Goal: Book appointment/travel/reservation

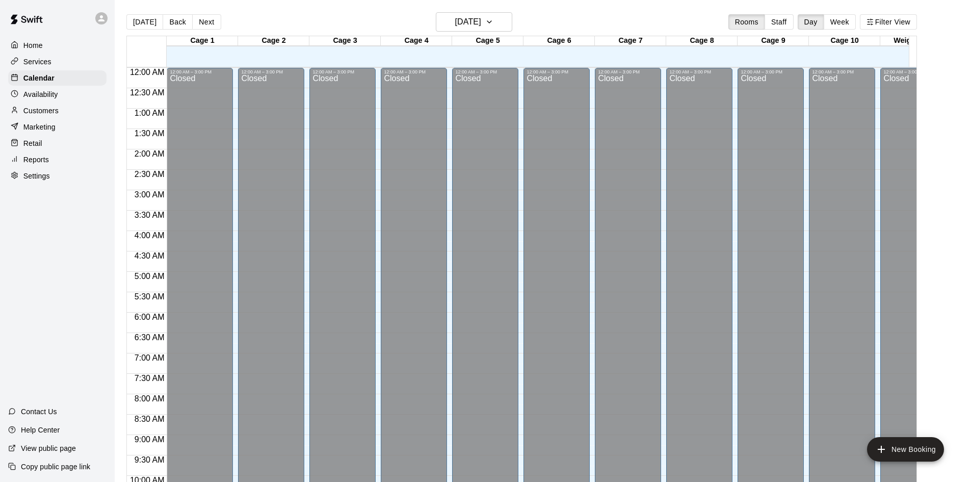
scroll to position [522, 0]
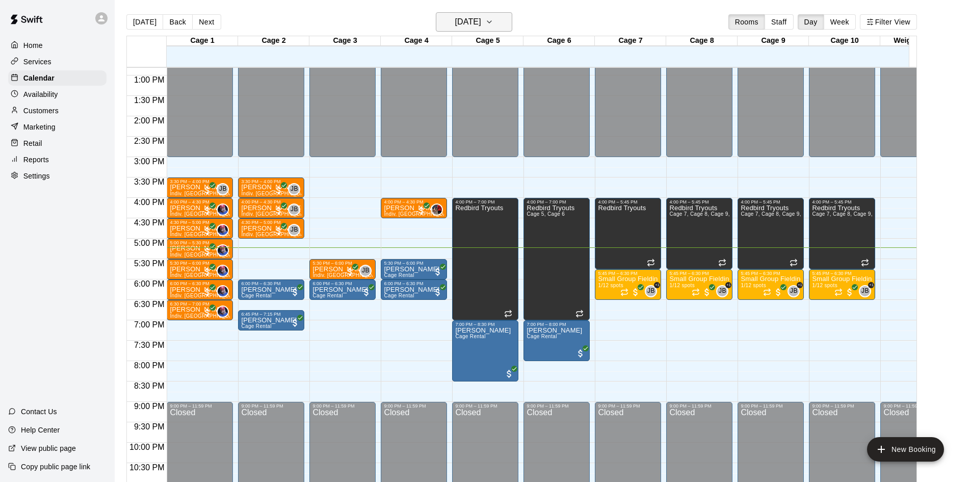
click at [493, 23] on icon "button" at bounding box center [489, 22] width 8 height 12
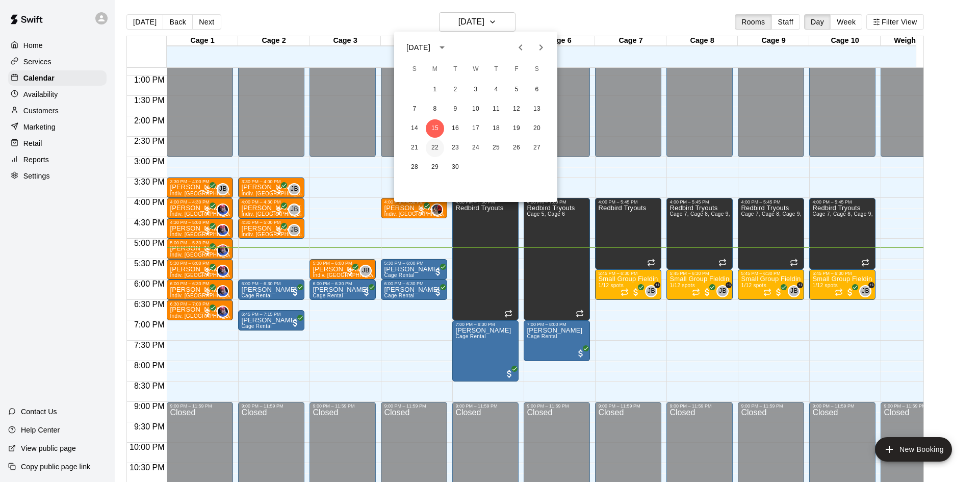
click at [433, 146] on button "22" at bounding box center [435, 148] width 18 height 18
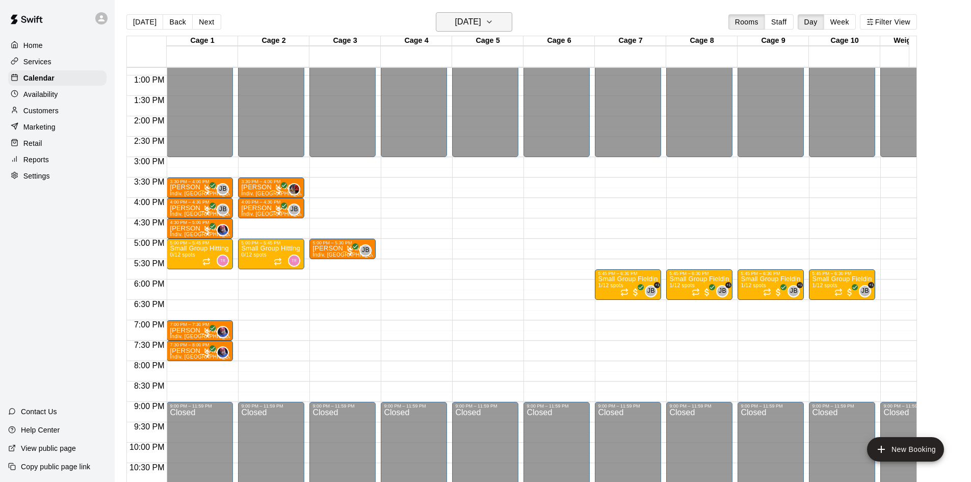
click at [501, 23] on button "[DATE]" at bounding box center [474, 21] width 76 height 19
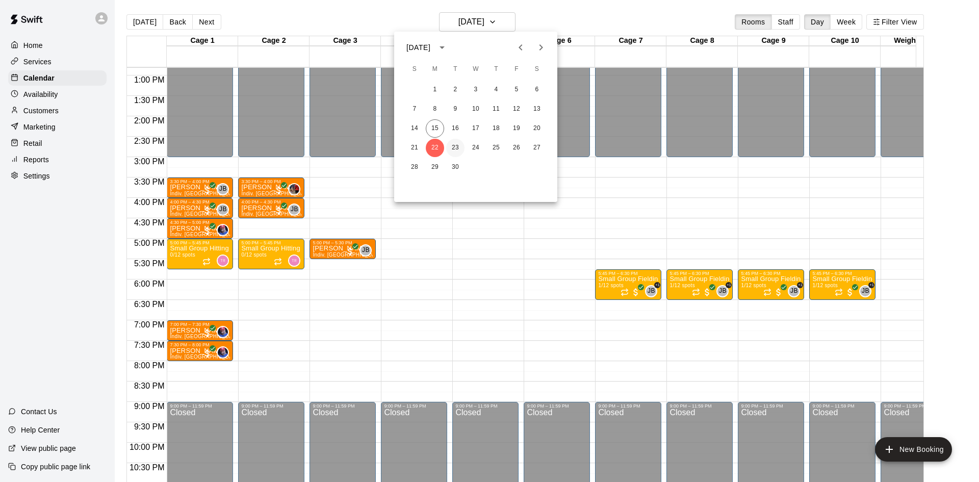
click at [454, 151] on button "23" at bounding box center [455, 148] width 18 height 18
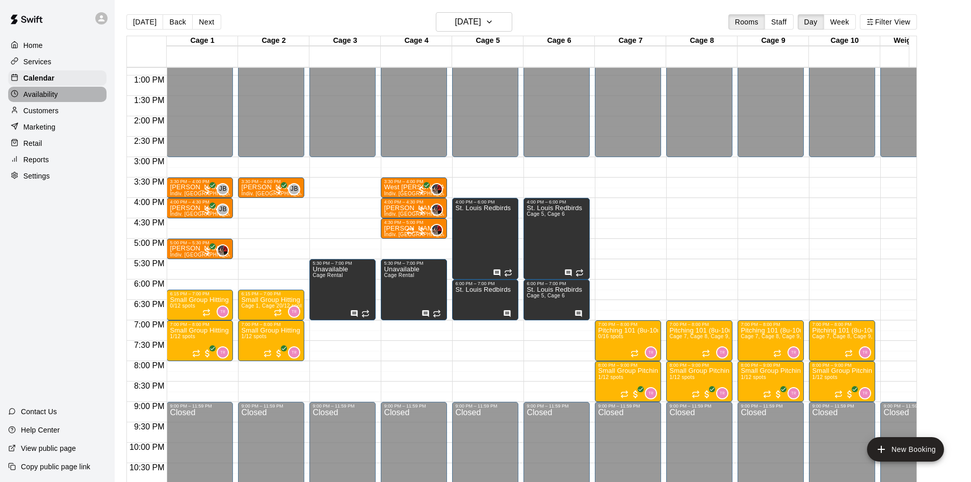
click at [48, 99] on p "Availability" at bounding box center [40, 94] width 35 height 10
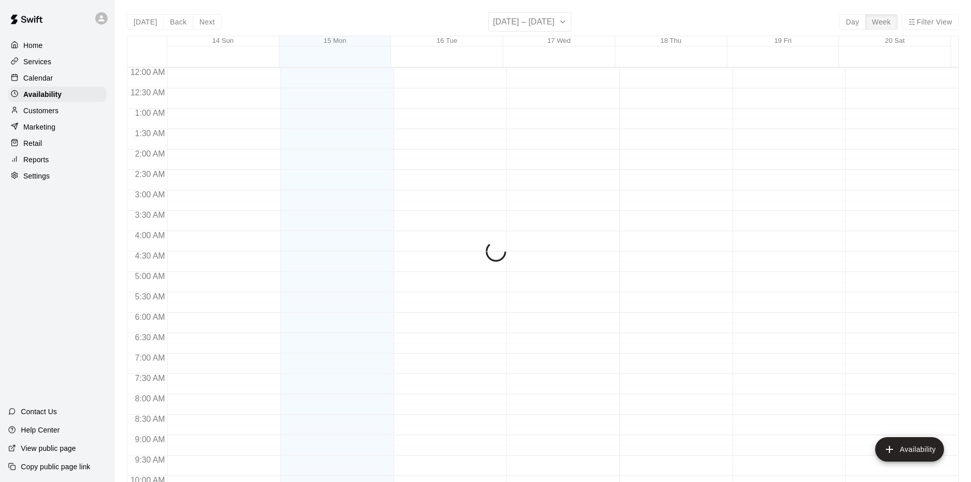
scroll to position [554, 0]
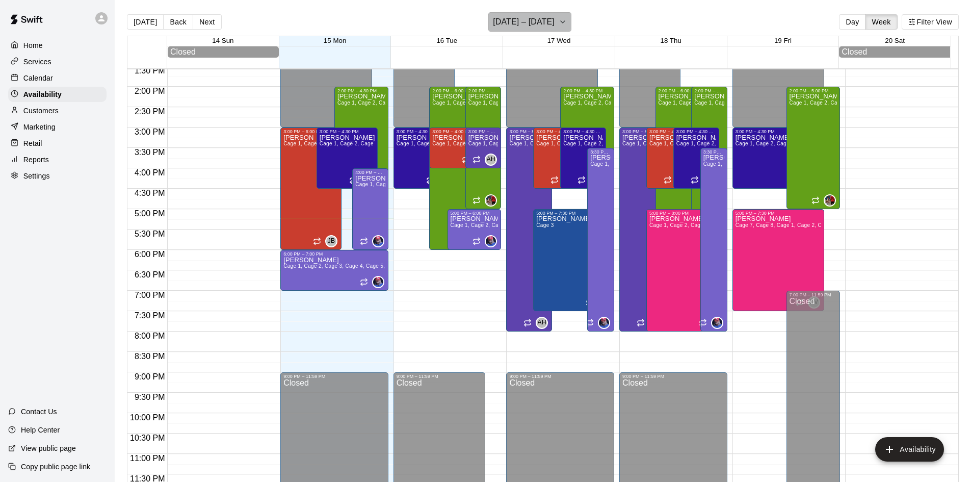
click at [563, 25] on icon "button" at bounding box center [563, 22] width 8 height 12
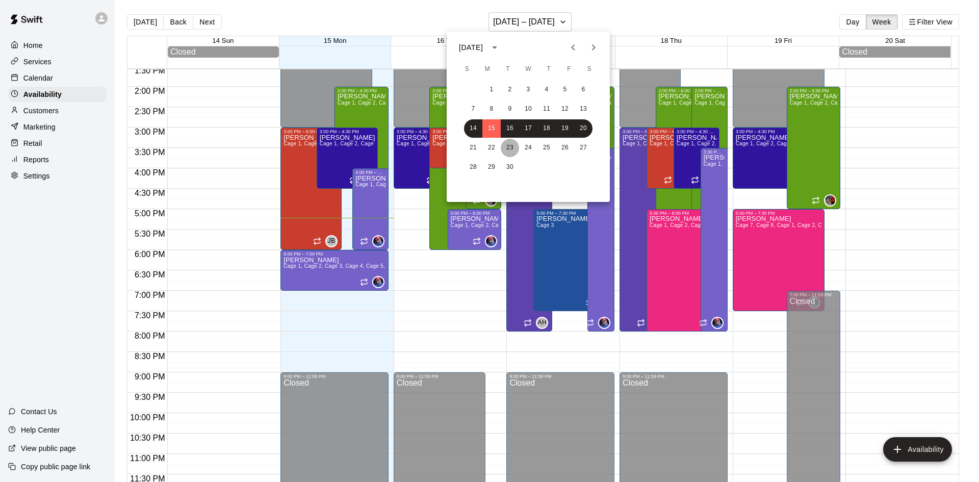
click at [505, 148] on button "23" at bounding box center [510, 148] width 18 height 18
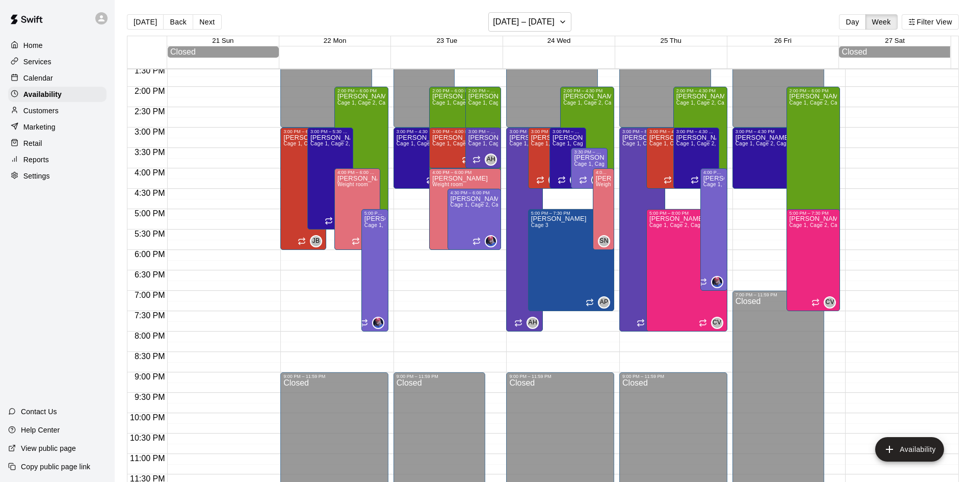
click at [37, 81] on p "Calendar" at bounding box center [38, 78] width 30 height 10
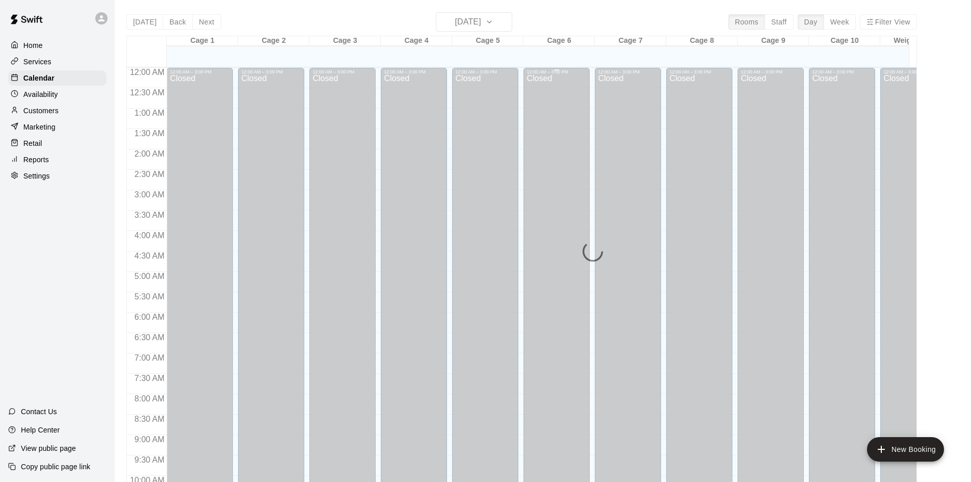
scroll to position [522, 0]
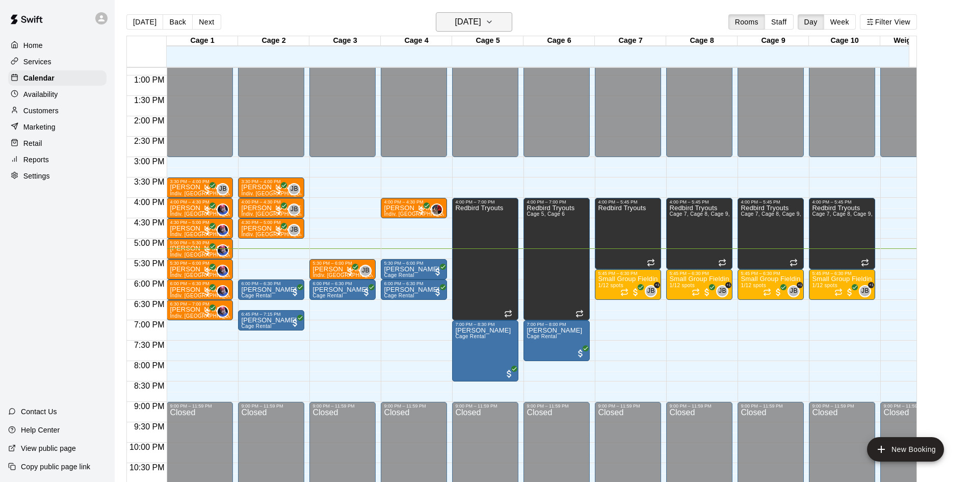
click at [481, 22] on h6 "[DATE]" at bounding box center [468, 22] width 26 height 14
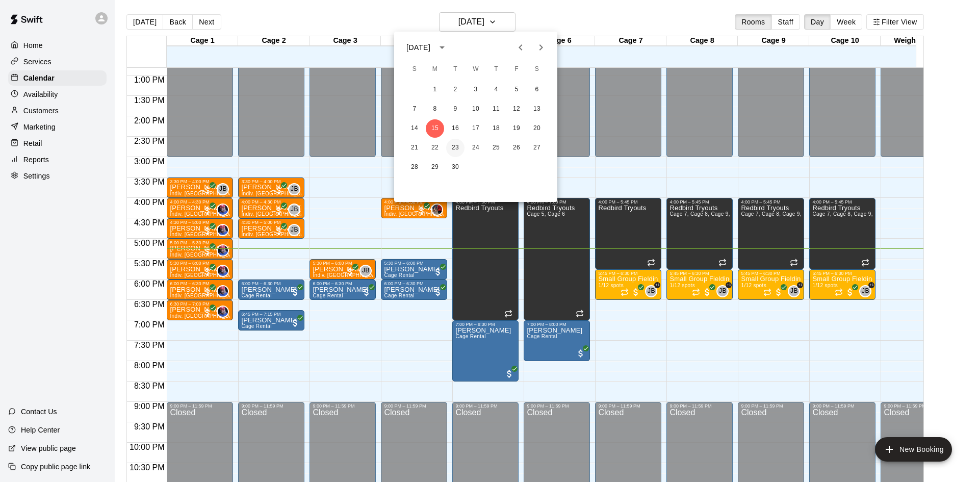
click at [458, 143] on button "23" at bounding box center [455, 148] width 18 height 18
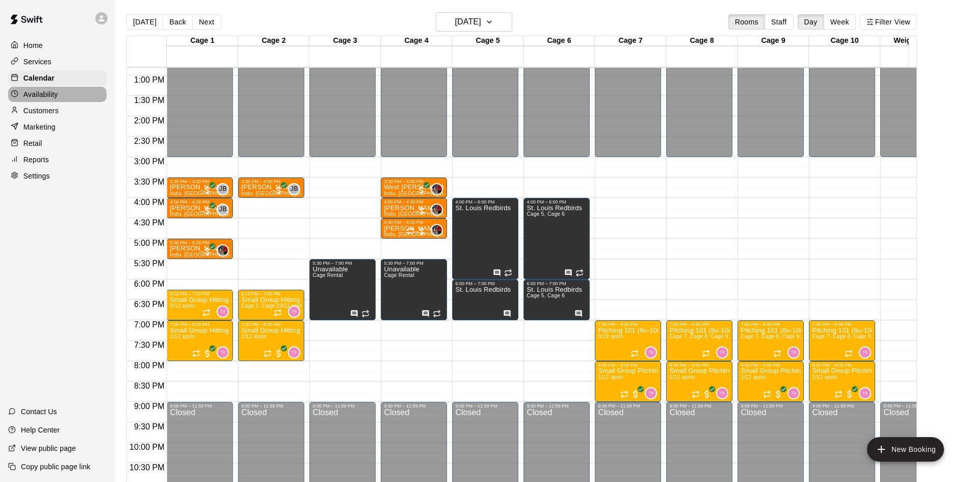
click at [35, 96] on p "Availability" at bounding box center [40, 94] width 35 height 10
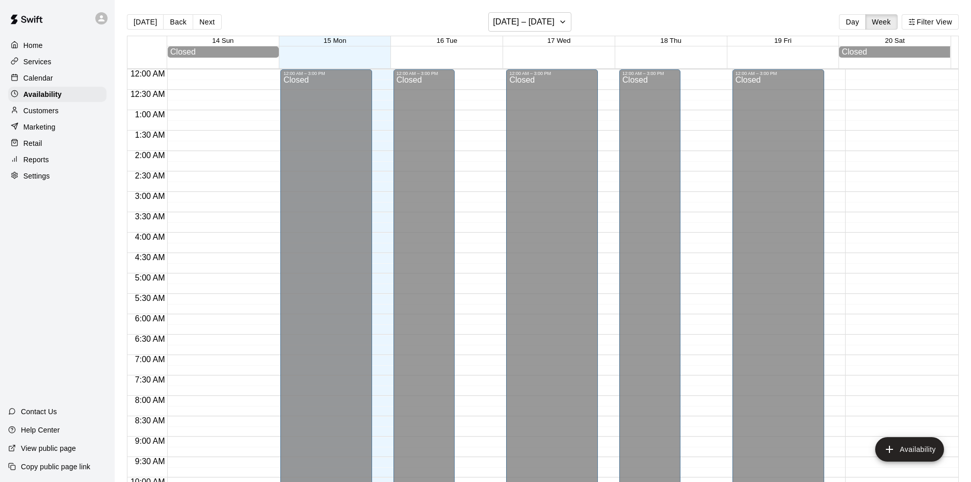
scroll to position [554, 0]
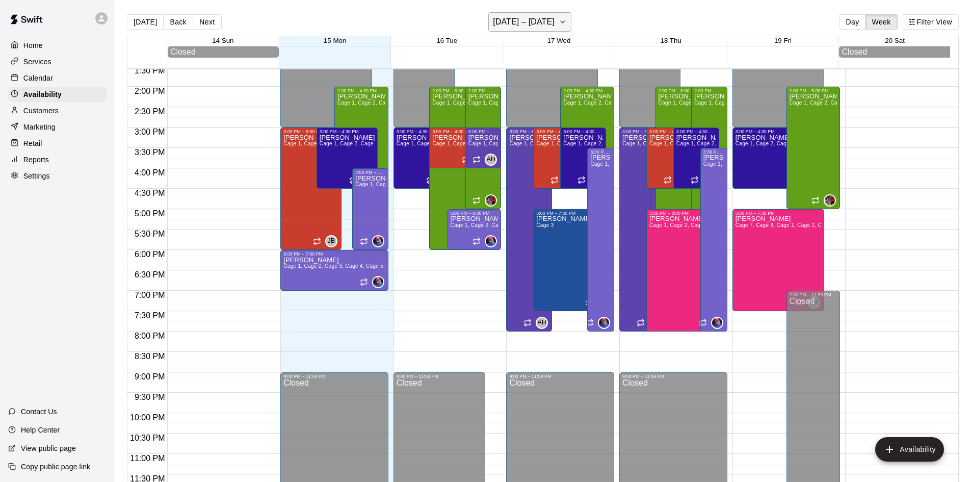
click at [524, 31] on button "[DATE] – [DATE]" at bounding box center [529, 21] width 83 height 19
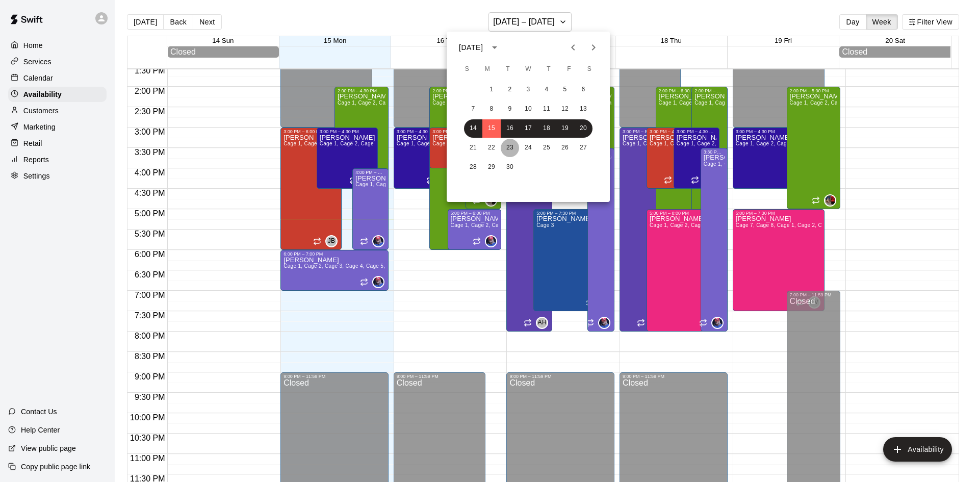
click at [504, 147] on button "23" at bounding box center [510, 148] width 18 height 18
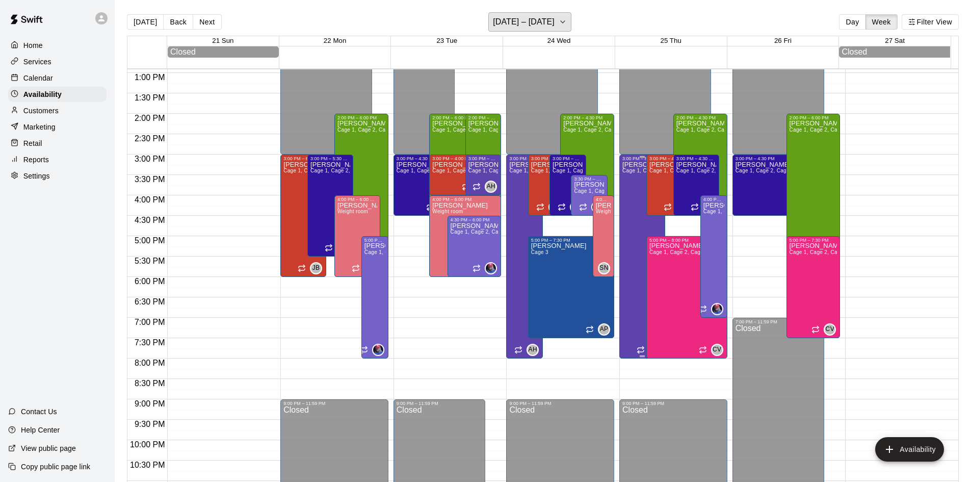
scroll to position [503, 0]
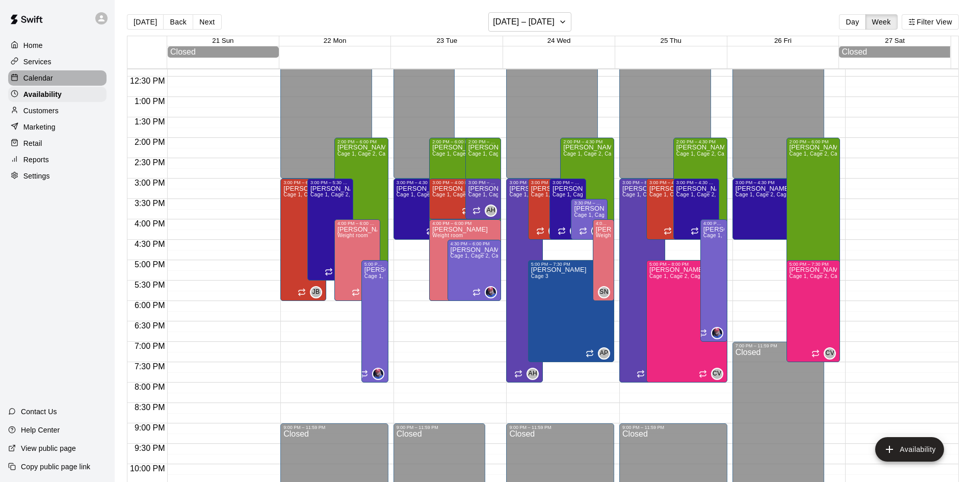
click at [23, 82] on p "Calendar" at bounding box center [38, 78] width 30 height 10
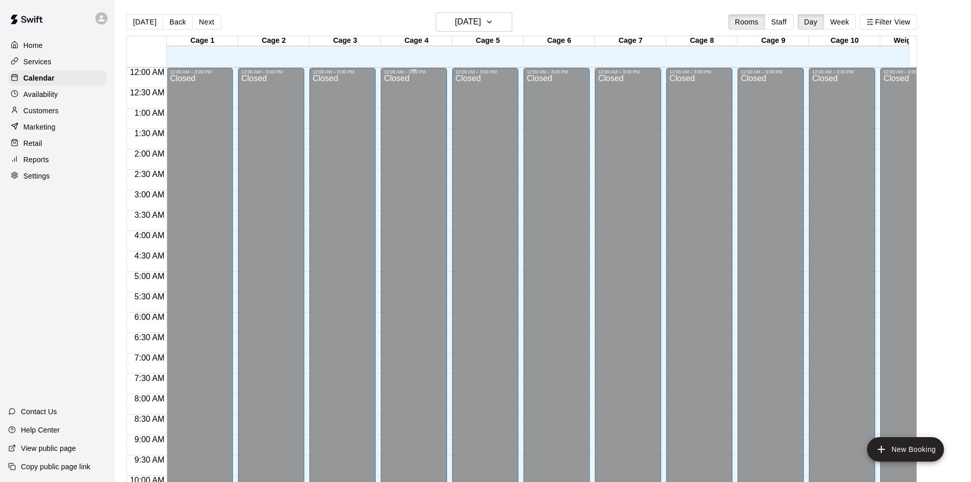
scroll to position [522, 0]
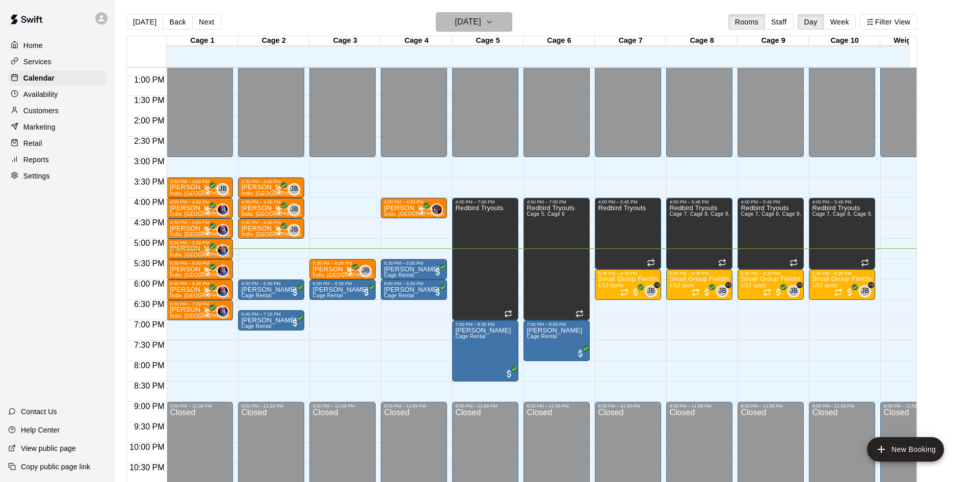
click at [493, 21] on icon "button" at bounding box center [489, 22] width 8 height 12
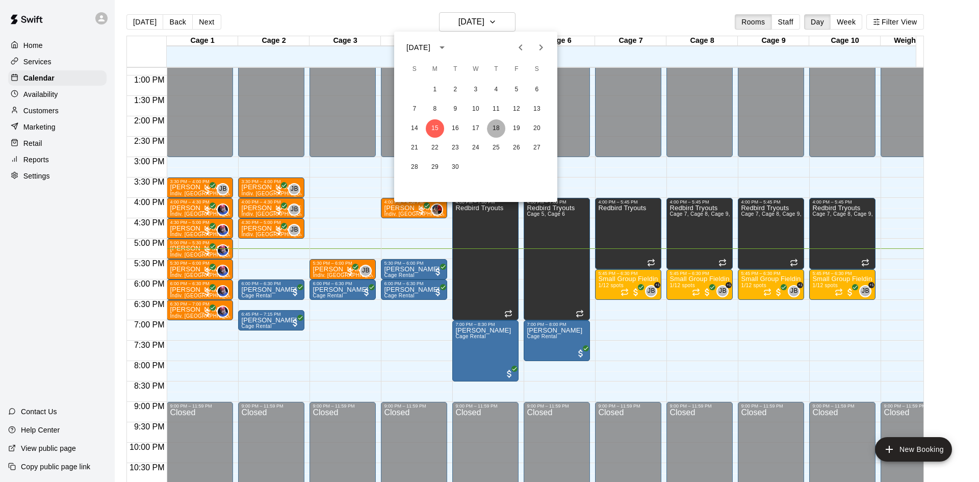
click at [492, 128] on button "18" at bounding box center [496, 128] width 18 height 18
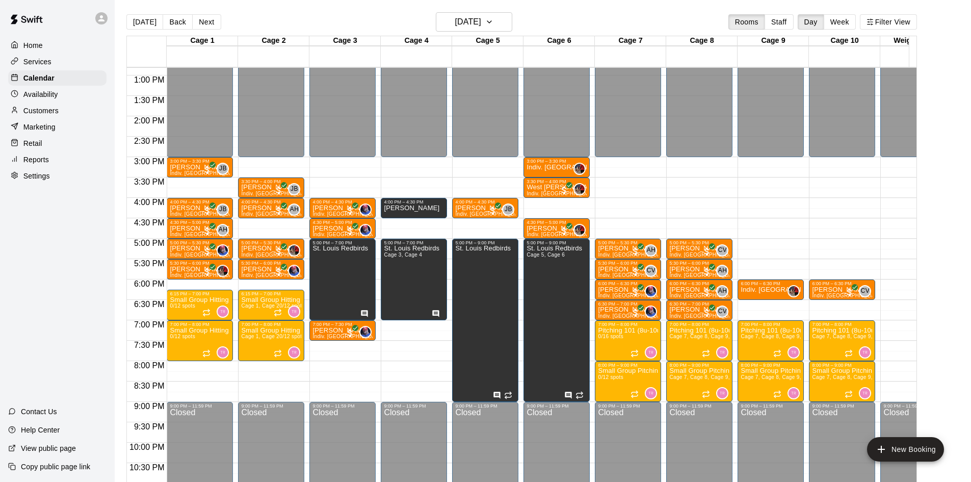
click at [487, 10] on main "[DATE] Back [DATE][DATE] Rooms Staff Day Week Filter View Cage 1 18 Thu Cage 2 …" at bounding box center [543, 249] width 856 height 498
click at [481, 21] on h6 "[DATE]" at bounding box center [468, 22] width 26 height 14
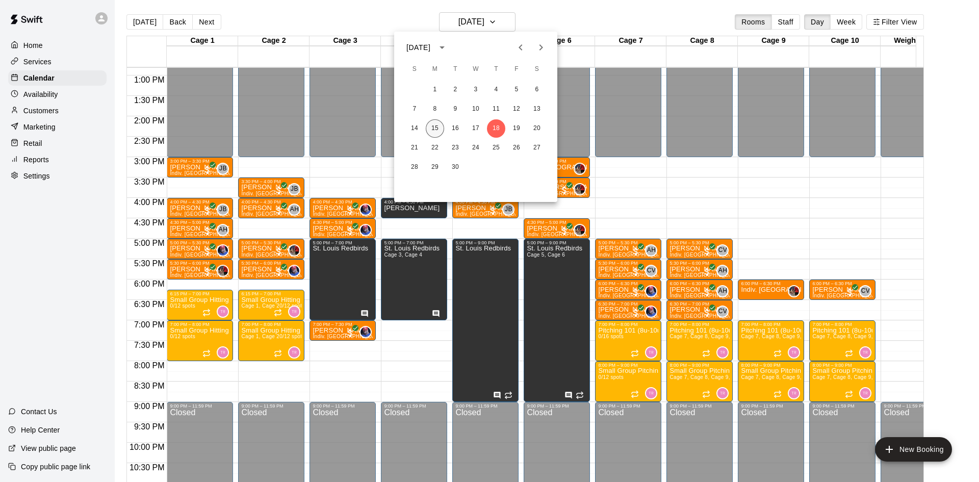
click at [432, 129] on button "15" at bounding box center [435, 128] width 18 height 18
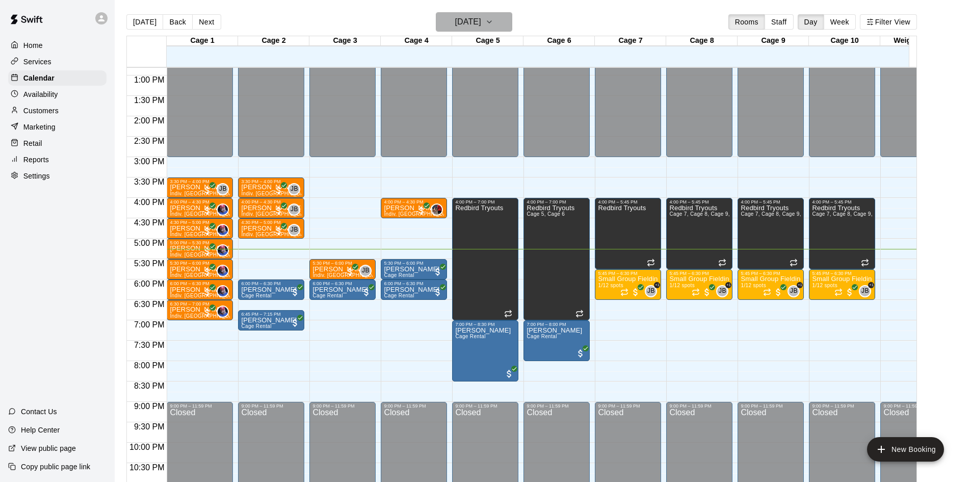
click at [481, 23] on h6 "[DATE]" at bounding box center [468, 22] width 26 height 14
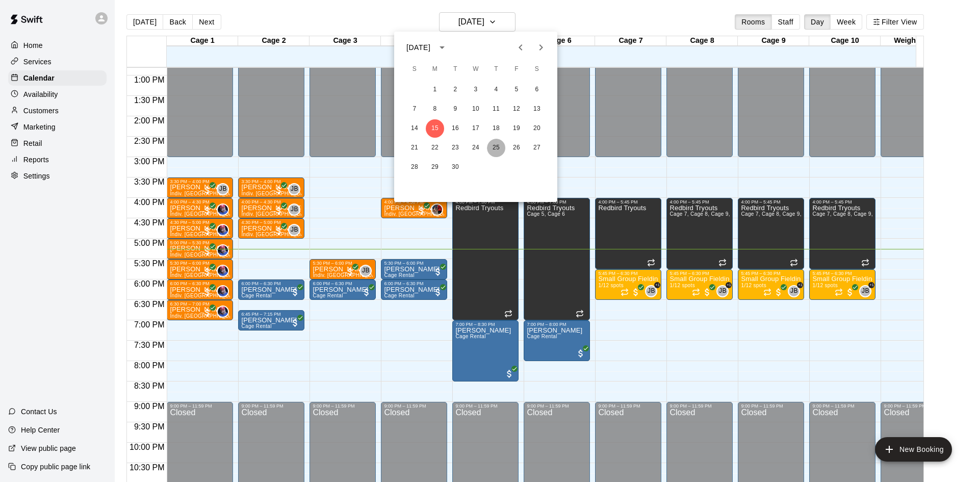
click at [496, 145] on button "25" at bounding box center [496, 148] width 18 height 18
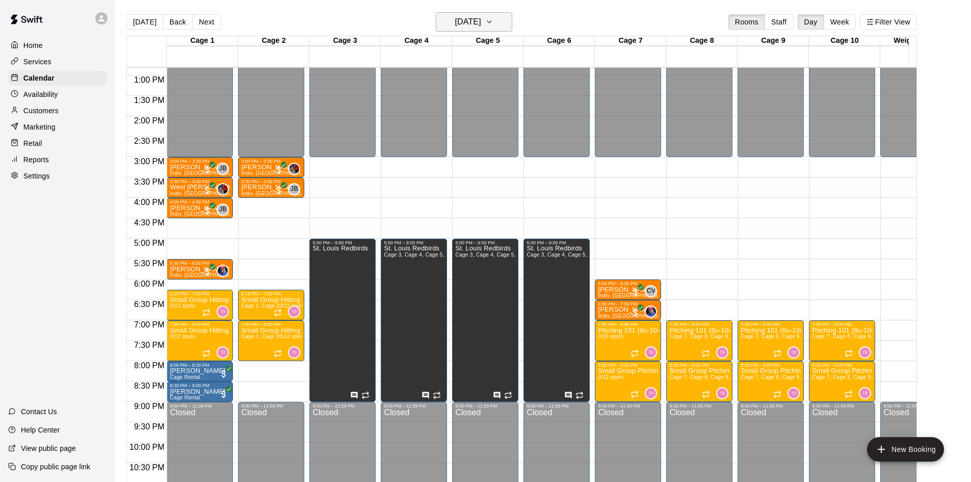
click at [481, 23] on h6 "[DATE]" at bounding box center [468, 22] width 26 height 14
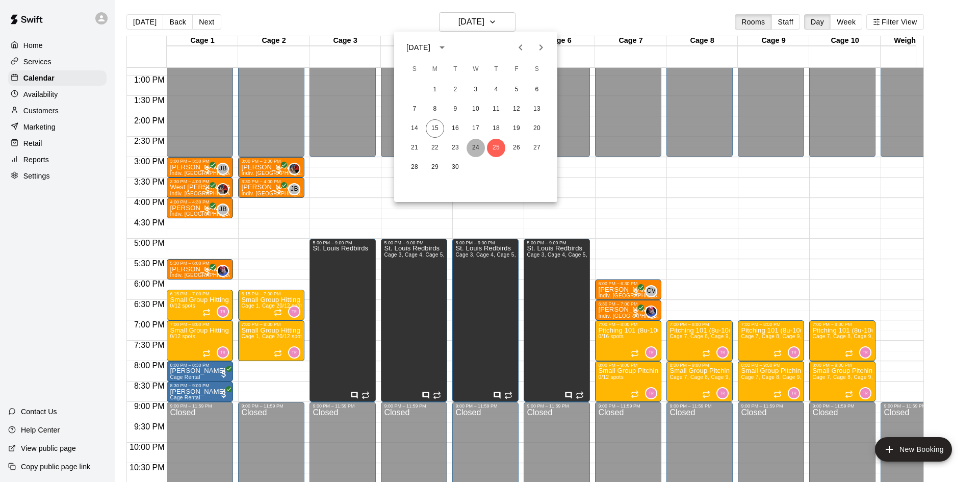
click at [476, 145] on button "24" at bounding box center [475, 148] width 18 height 18
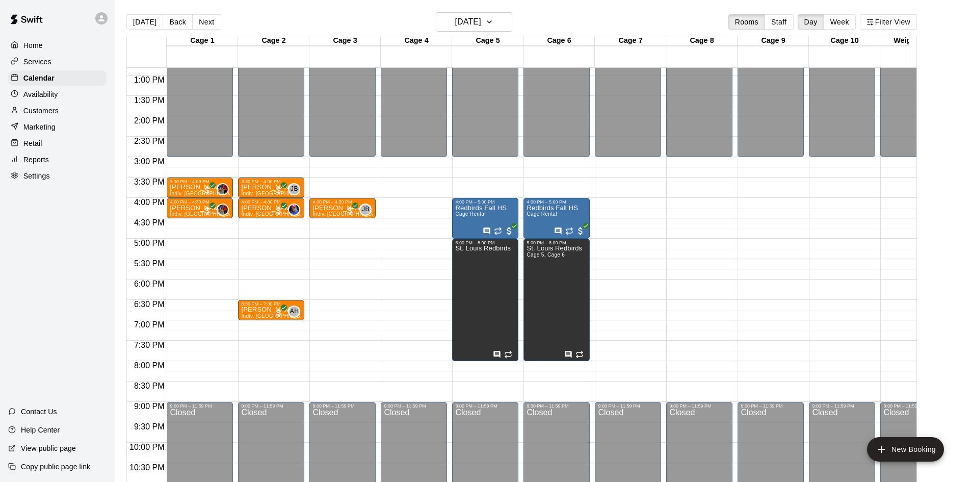
click at [40, 91] on p "Availability" at bounding box center [40, 94] width 35 height 10
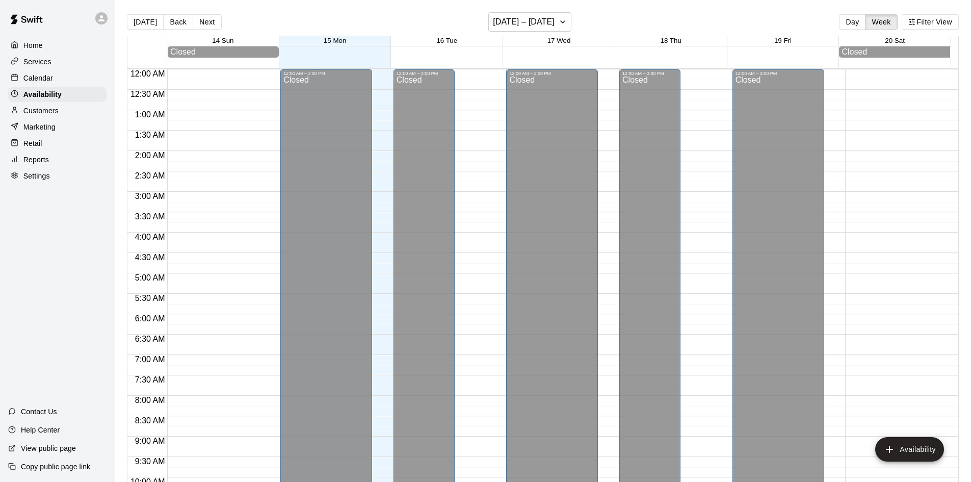
scroll to position [554, 0]
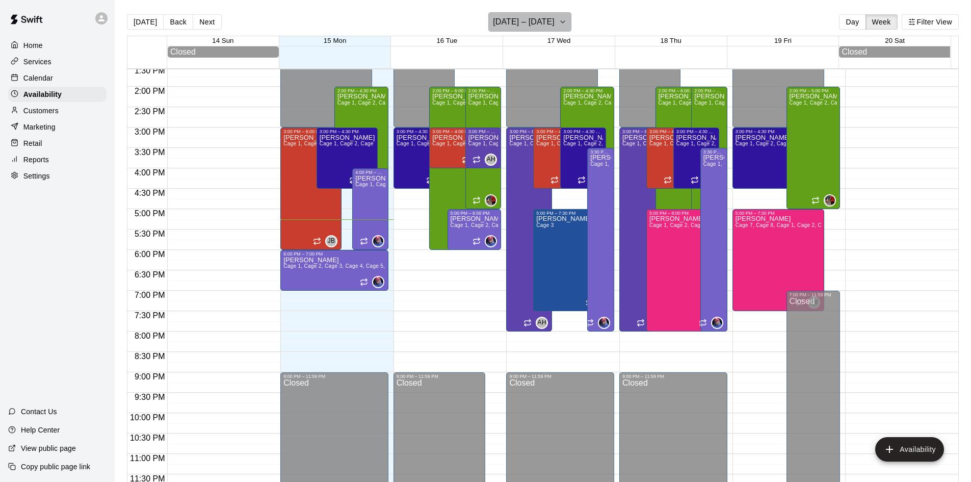
click at [567, 25] on icon "button" at bounding box center [563, 22] width 8 height 12
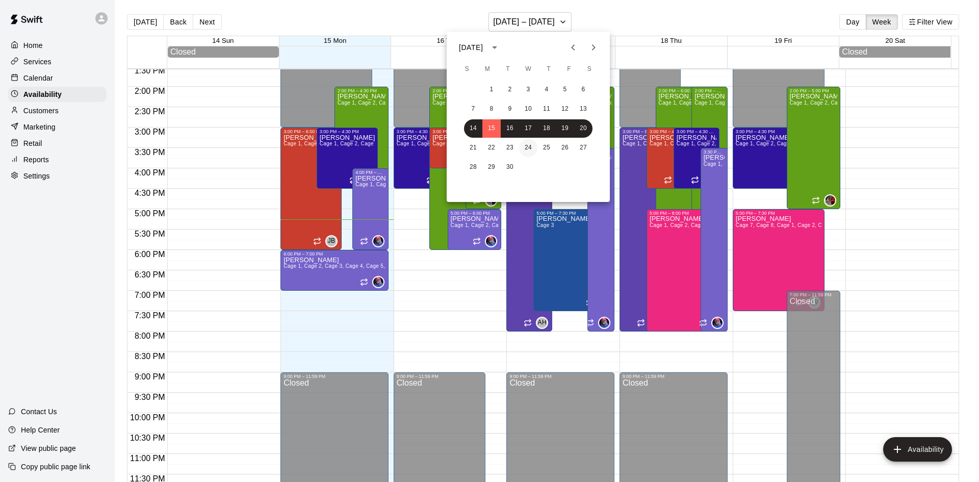
click at [531, 145] on button "24" at bounding box center [528, 148] width 18 height 18
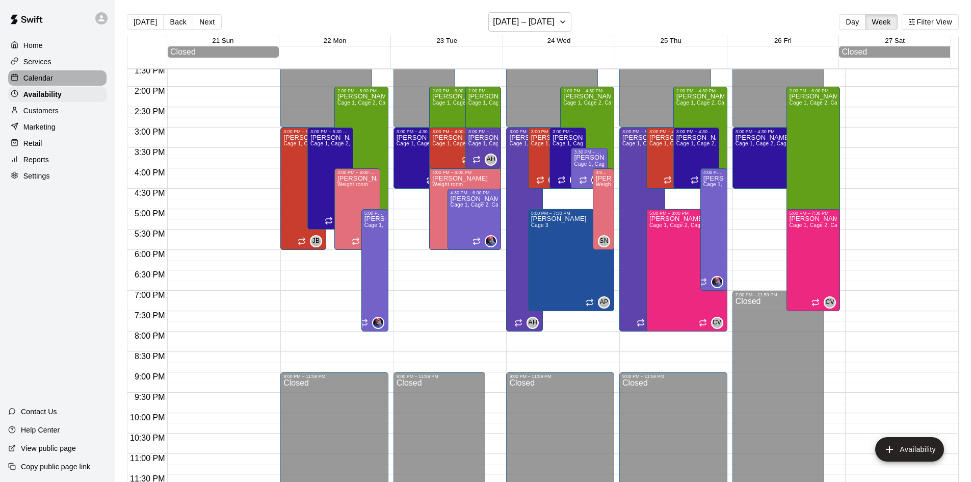
click at [41, 78] on p "Calendar" at bounding box center [38, 78] width 30 height 10
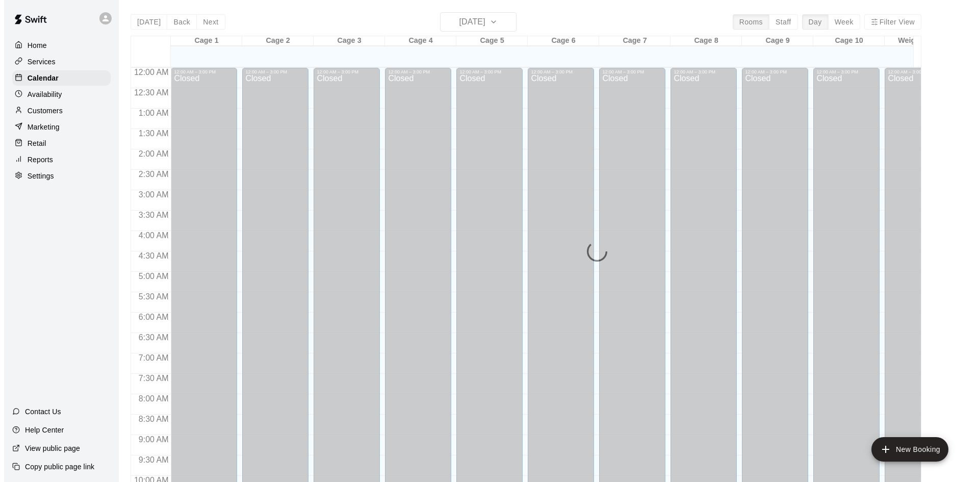
scroll to position [522, 0]
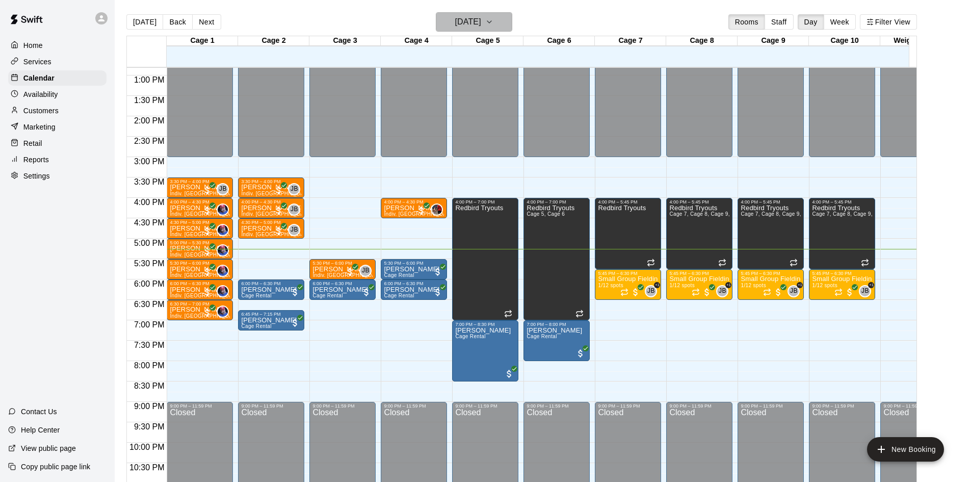
click at [481, 23] on h6 "[DATE]" at bounding box center [468, 22] width 26 height 14
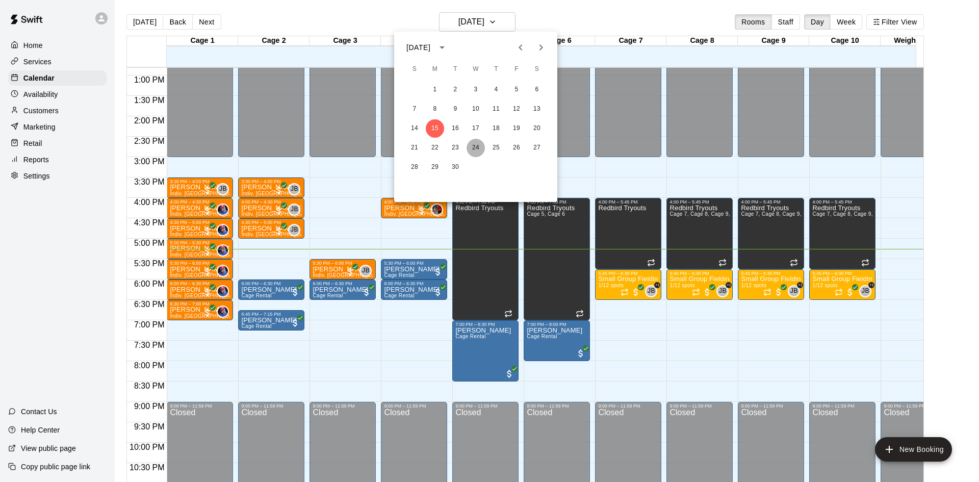
click at [474, 149] on button "24" at bounding box center [475, 148] width 18 height 18
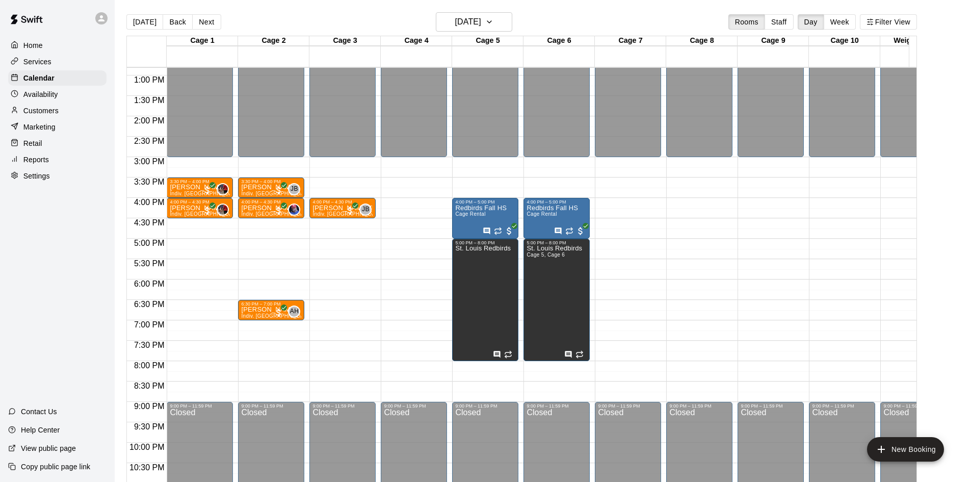
click at [256, 282] on div "12:00 AM – 3:00 PM Closed 3:30 PM – 4:00 PM Yadi Suegrim Indiv. Lesson JB 0 4:0…" at bounding box center [271, 34] width 66 height 979
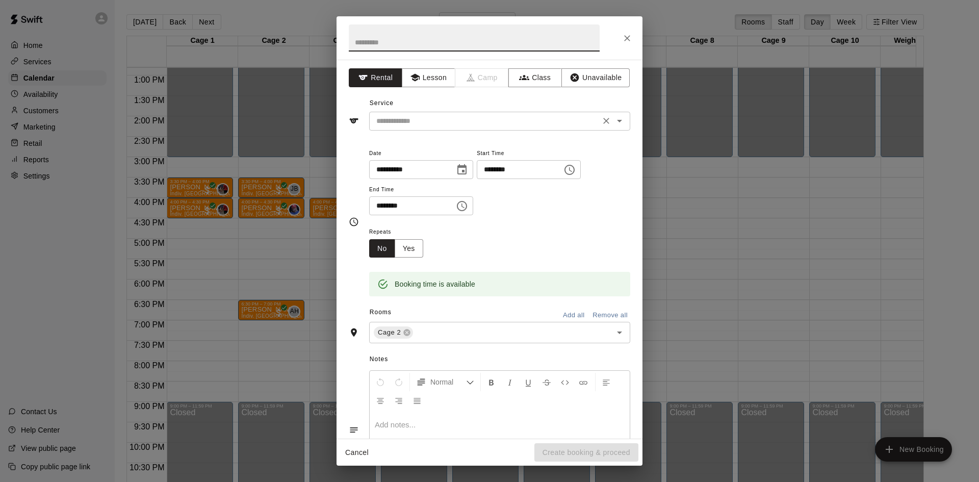
click at [392, 125] on input "text" at bounding box center [484, 121] width 225 height 13
click at [433, 109] on div "Service ​" at bounding box center [489, 112] width 281 height 35
click at [430, 82] on button "Lesson" at bounding box center [429, 77] width 54 height 19
click at [431, 123] on input "text" at bounding box center [484, 121] width 225 height 13
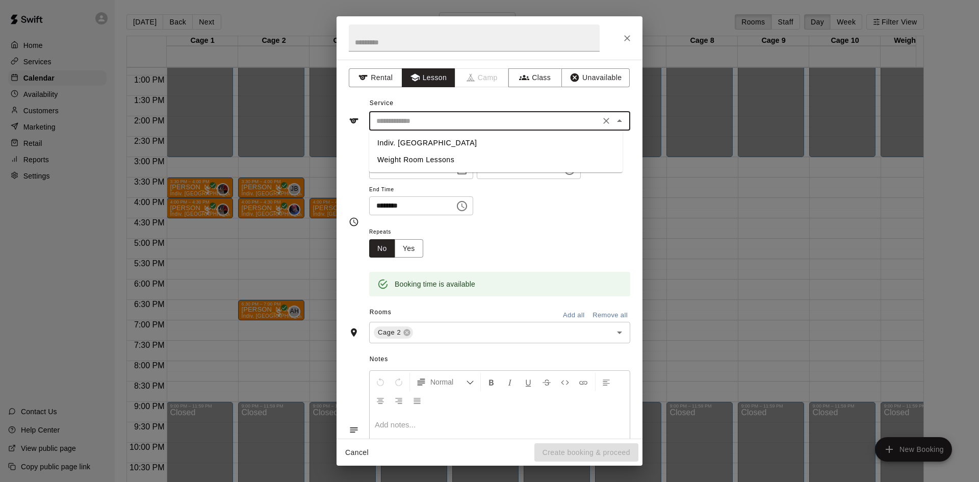
click at [410, 139] on li "Indiv. [GEOGRAPHIC_DATA]" at bounding box center [495, 143] width 253 height 17
type input "**********"
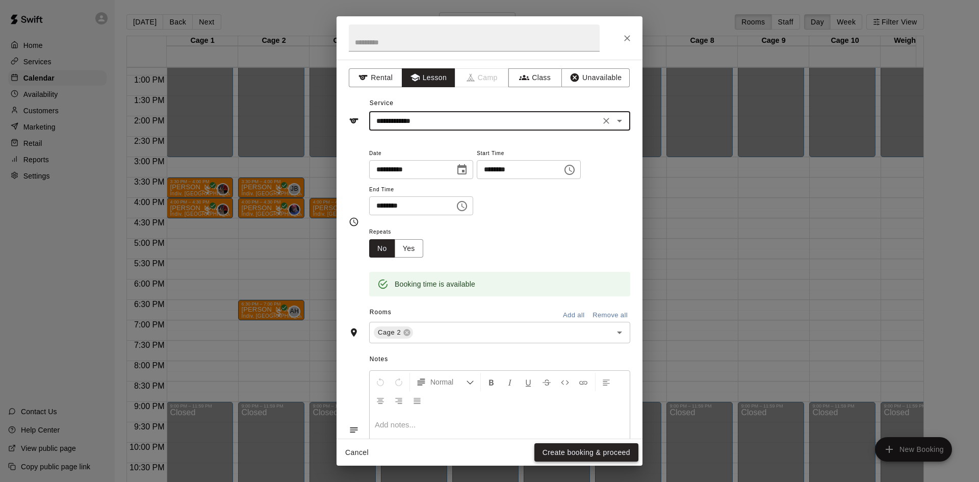
click at [568, 450] on button "Create booking & proceed" at bounding box center [586, 452] width 104 height 19
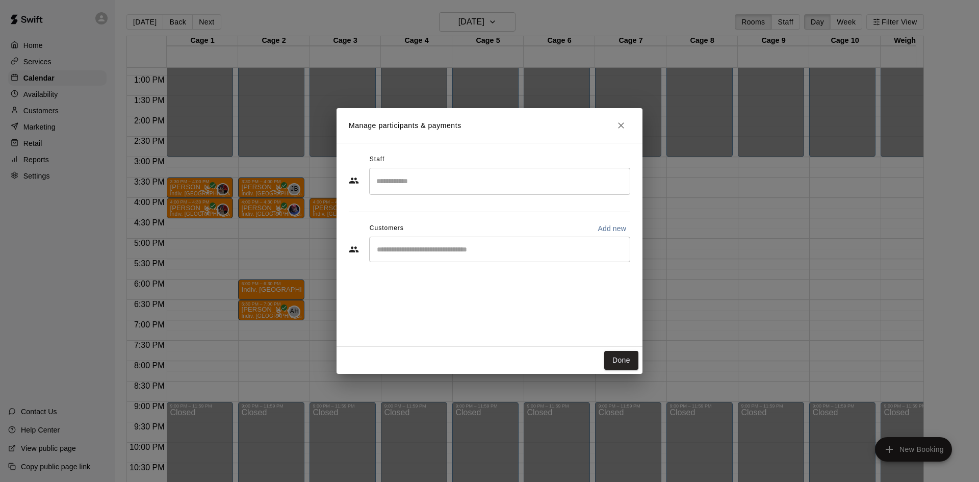
click at [396, 174] on input "Search staff" at bounding box center [500, 181] width 252 height 18
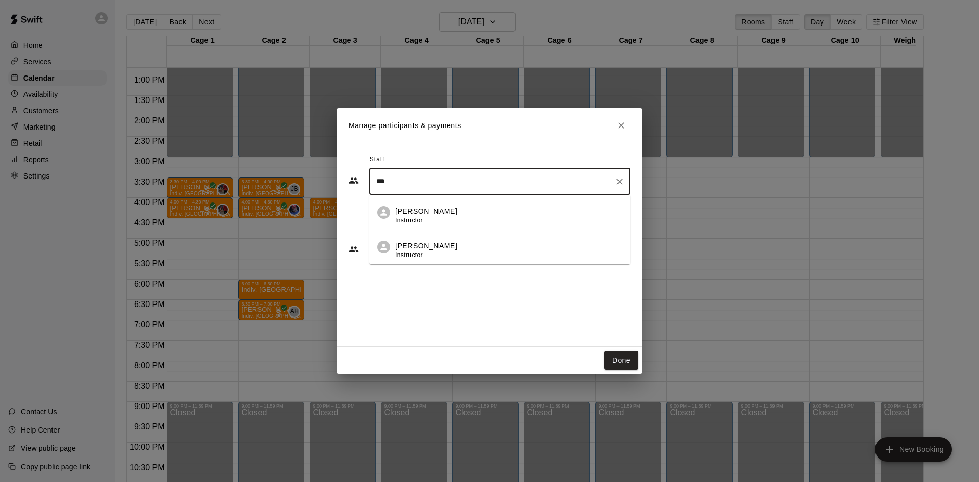
click at [410, 249] on p "[PERSON_NAME]" at bounding box center [426, 246] width 62 height 11
type input "***"
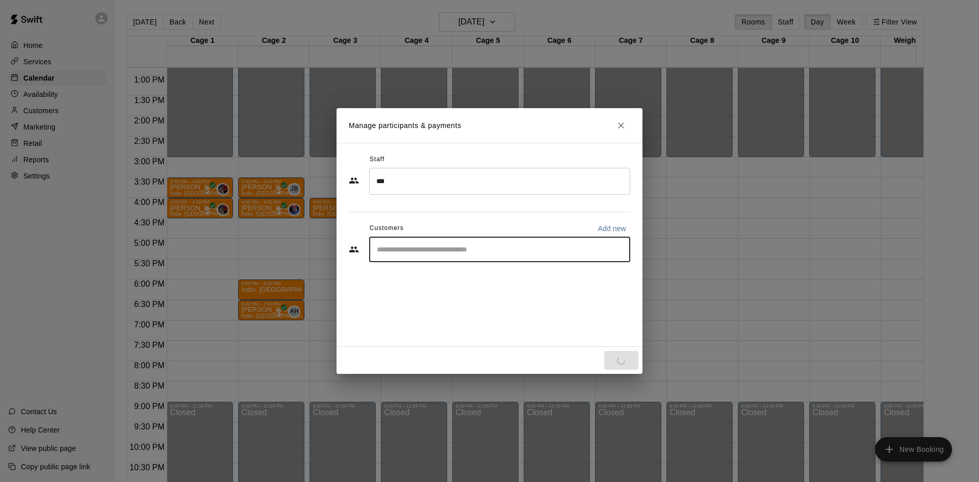
click at [413, 246] on input "Start typing to search customers..." at bounding box center [500, 249] width 252 height 10
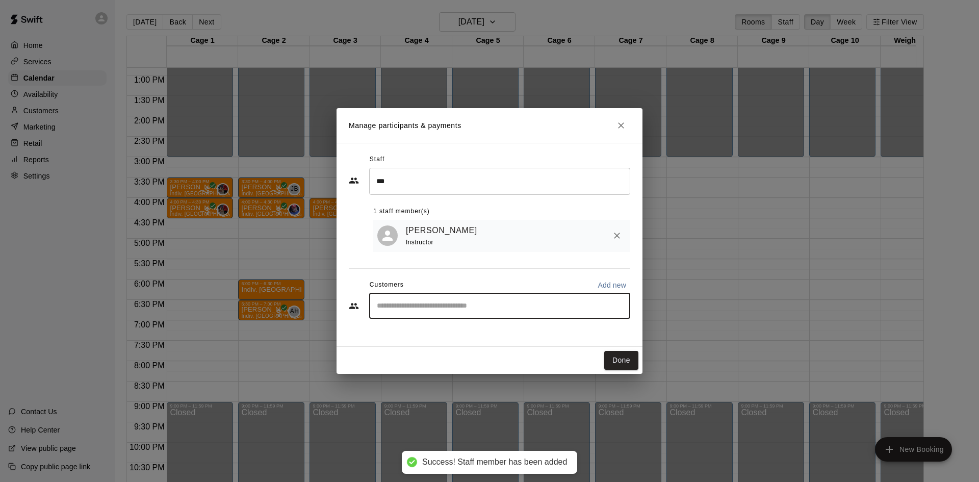
type input "*"
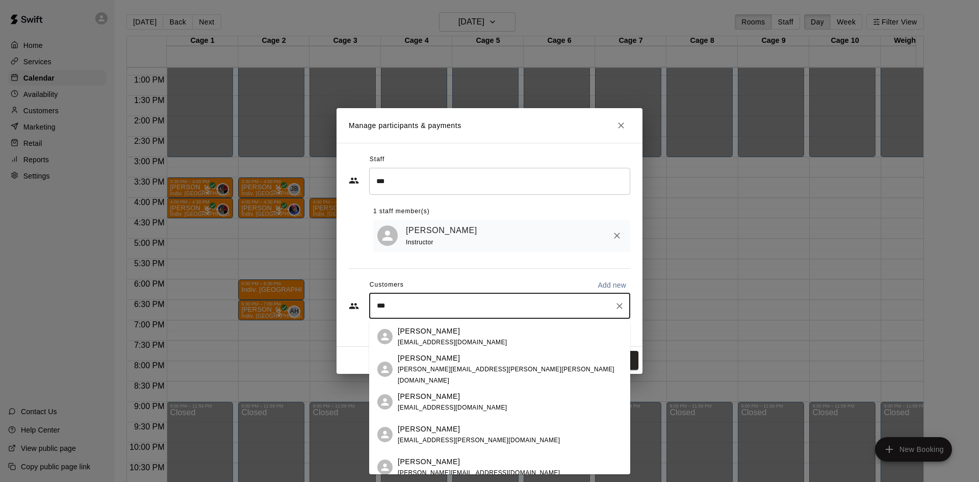
type input "****"
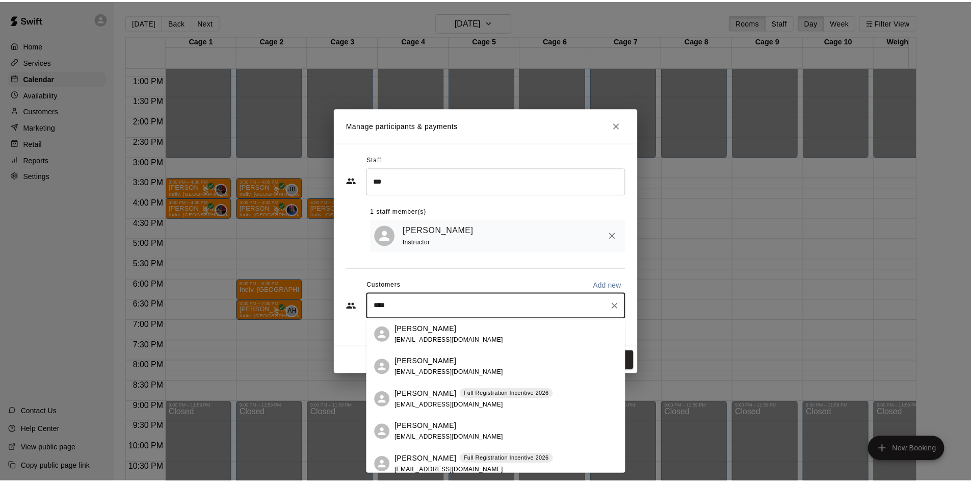
scroll to position [0, 0]
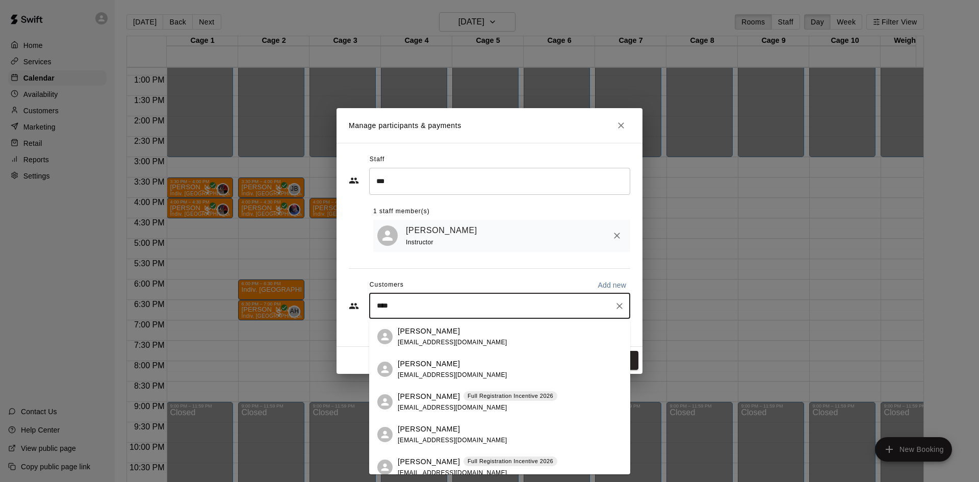
click at [480, 425] on div "[PERSON_NAME] [EMAIL_ADDRESS][DOMAIN_NAME]" at bounding box center [510, 435] width 224 height 22
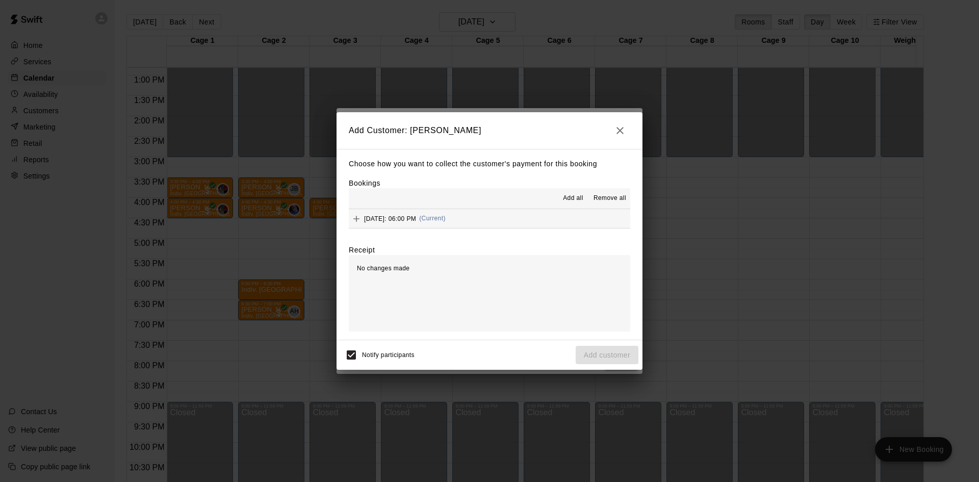
click at [446, 223] on div "[DATE]: 06:00 PM (Current)" at bounding box center [397, 218] width 97 height 15
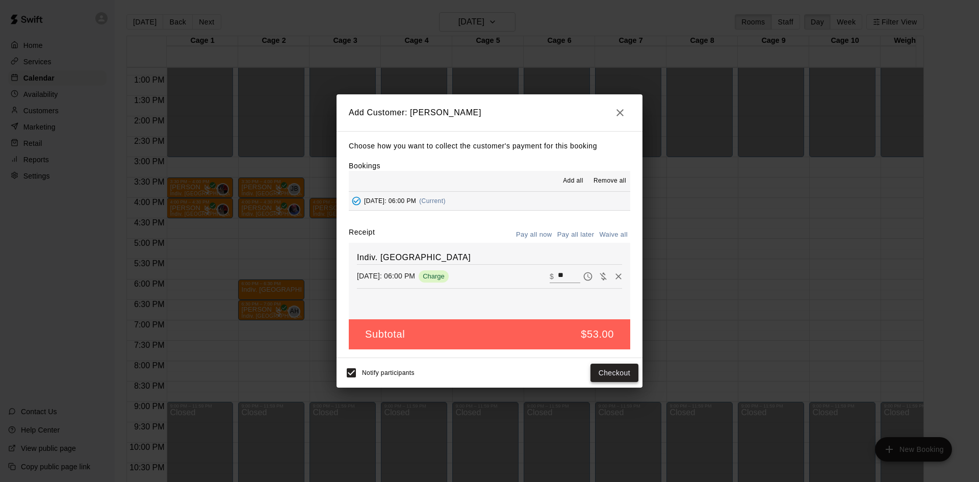
click at [615, 374] on button "Checkout" at bounding box center [614, 372] width 48 height 19
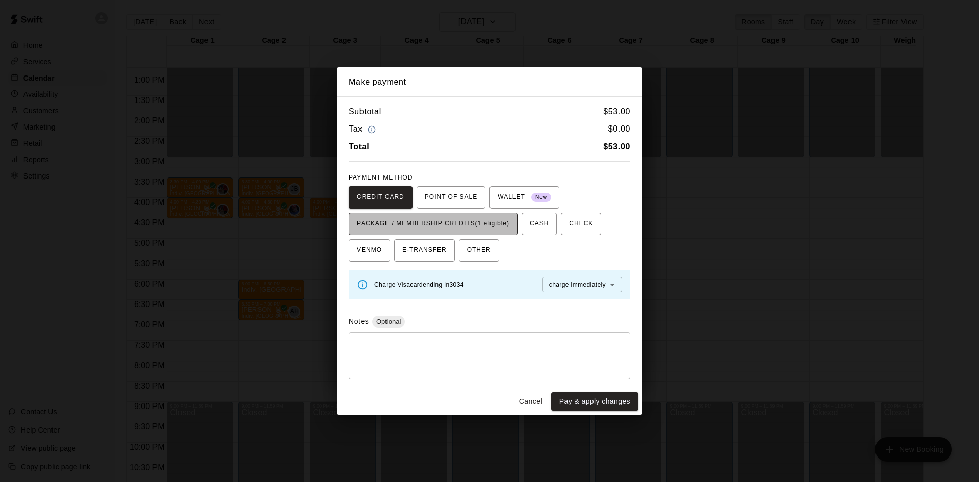
click at [448, 229] on span "PACKAGE / MEMBERSHIP CREDITS (1 eligible)" at bounding box center [433, 224] width 152 height 16
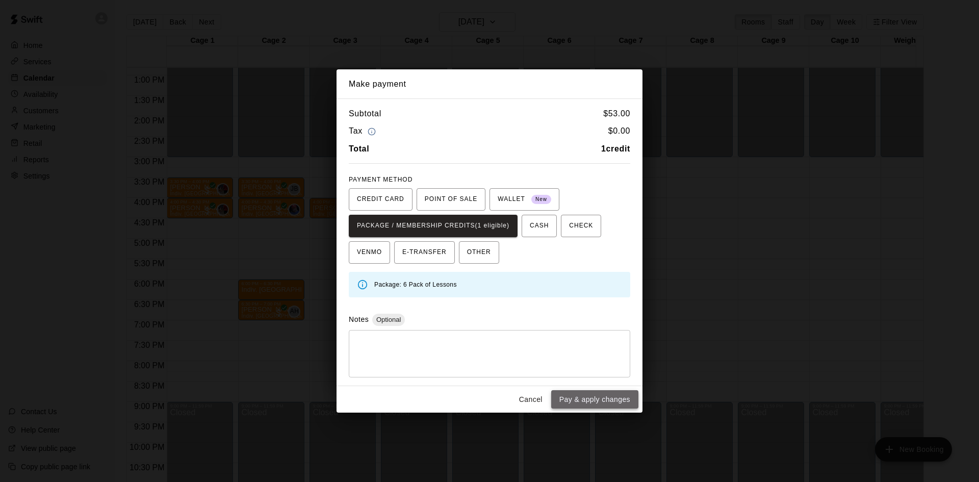
click at [574, 401] on button "Pay & apply changes" at bounding box center [594, 399] width 87 height 19
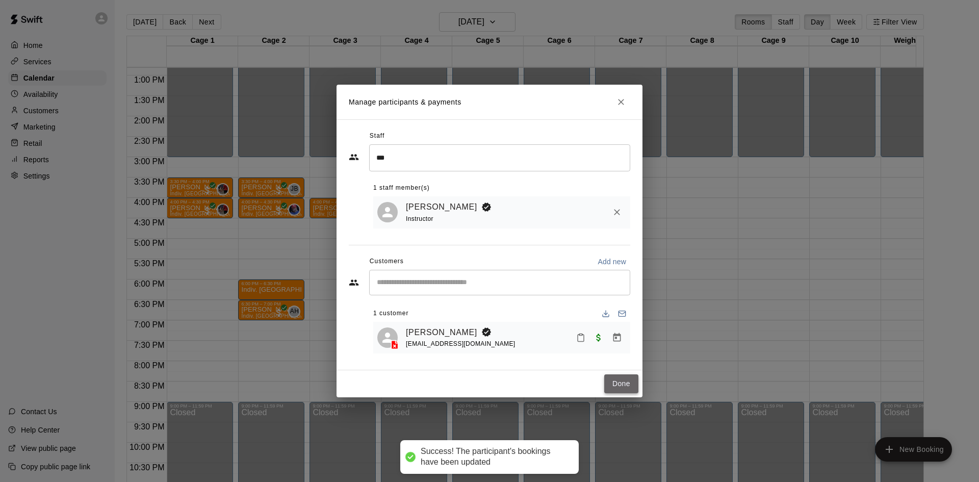
click at [620, 386] on button "Done" at bounding box center [621, 383] width 34 height 19
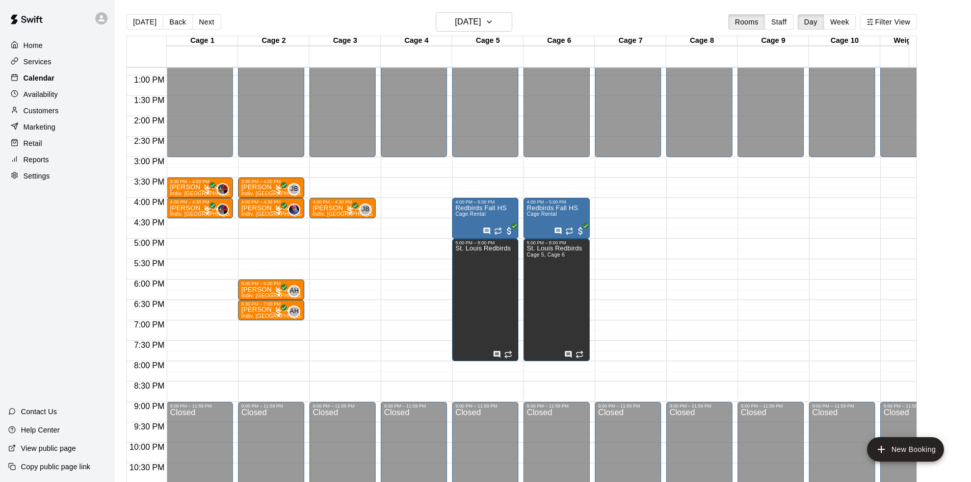
click at [40, 78] on p "Calendar" at bounding box center [38, 78] width 31 height 10
click at [146, 17] on button "[DATE]" at bounding box center [144, 21] width 37 height 15
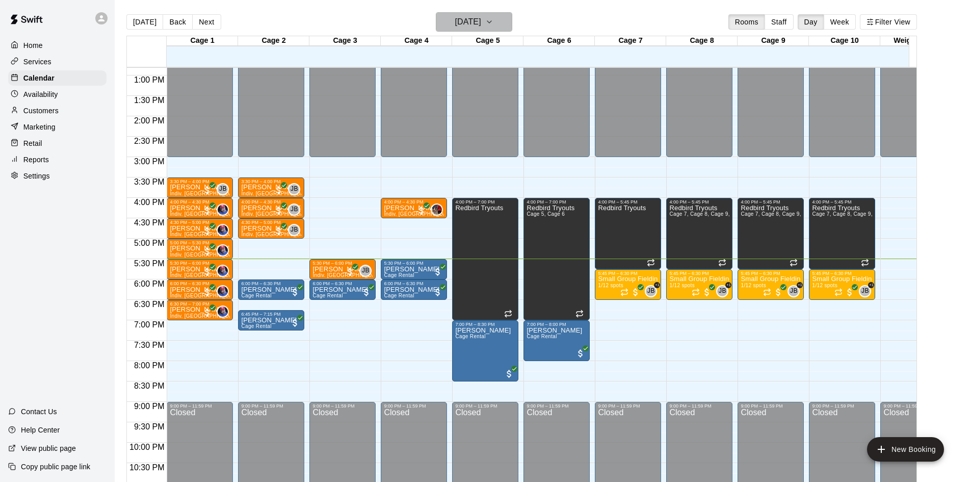
click at [481, 27] on h6 "[DATE]" at bounding box center [468, 22] width 26 height 14
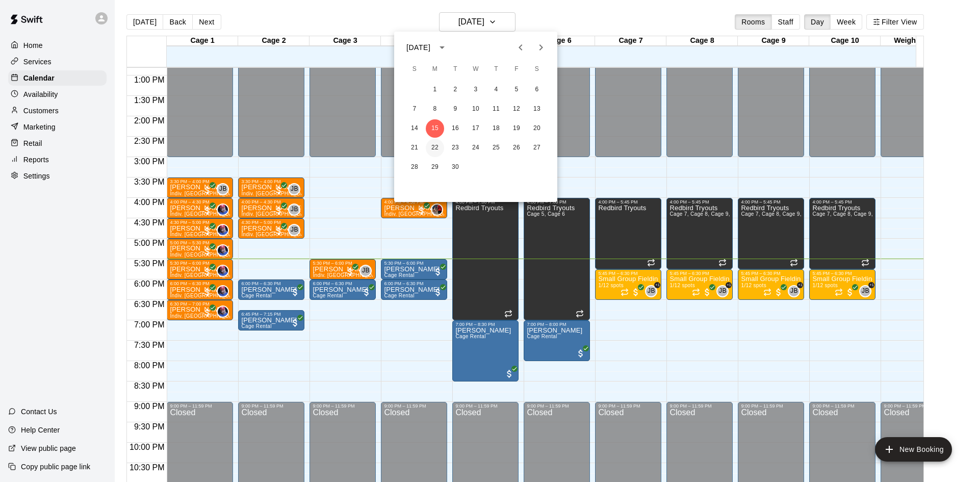
click at [432, 145] on button "22" at bounding box center [435, 148] width 18 height 18
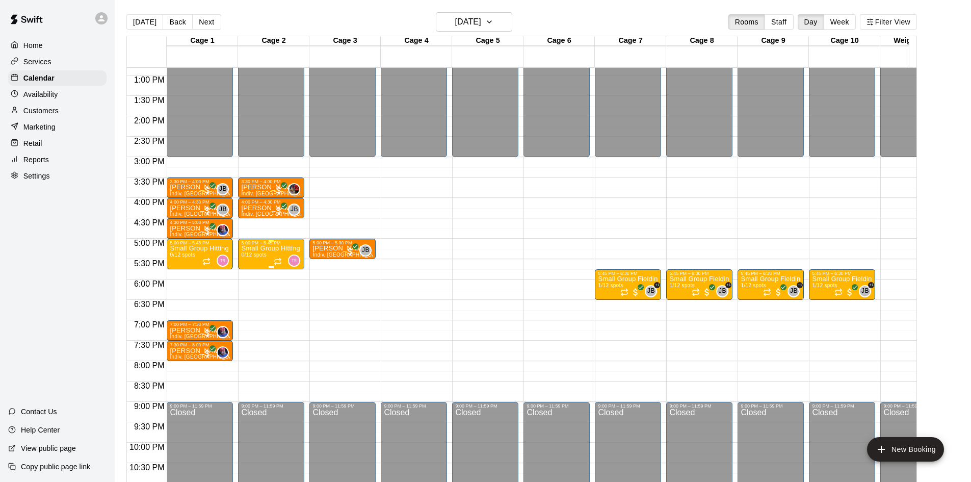
click at [293, 244] on div "5:00 PM – 5:45 PM" at bounding box center [271, 242] width 60 height 5
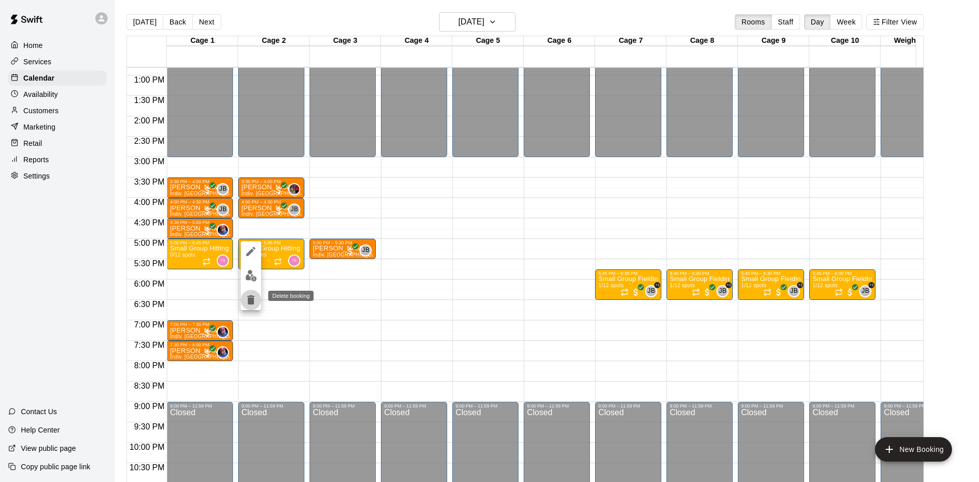
click at [253, 293] on button "delete" at bounding box center [251, 300] width 20 height 20
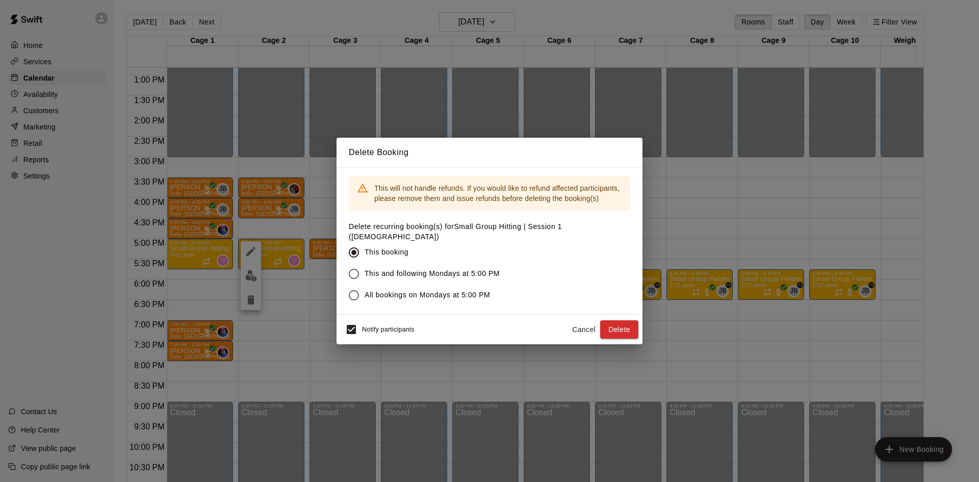
click at [500, 269] on label "This and following Mondays at 5:00 PM" at bounding box center [482, 273] width 279 height 21
click at [611, 326] on button "Delete" at bounding box center [619, 329] width 38 height 19
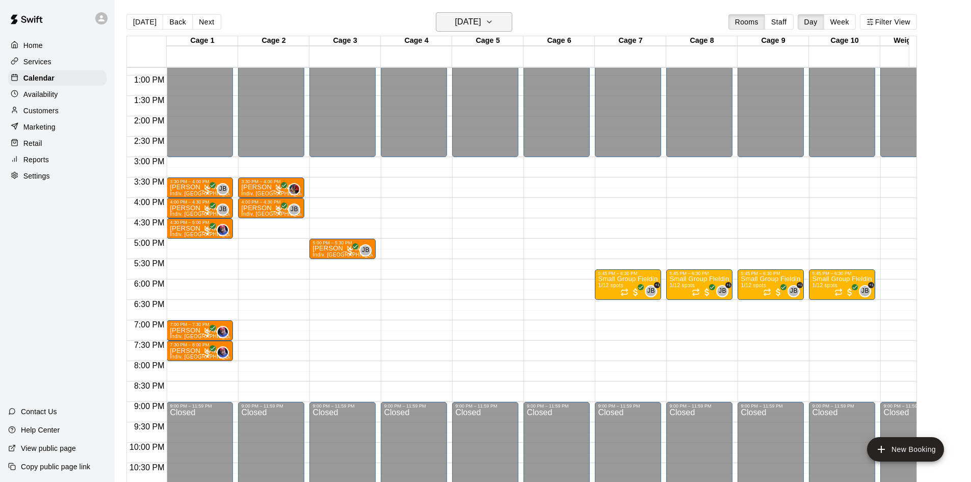
click at [493, 23] on icon "button" at bounding box center [489, 22] width 8 height 12
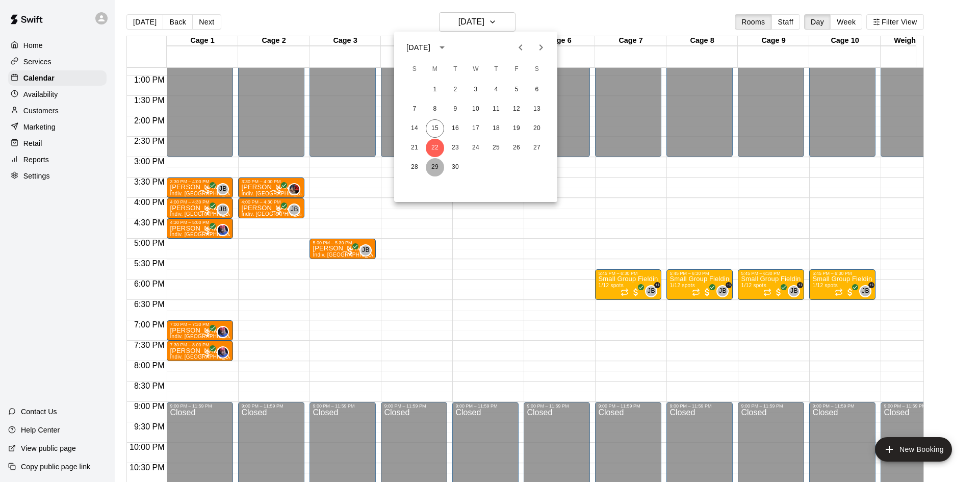
click at [439, 166] on button "29" at bounding box center [435, 167] width 18 height 18
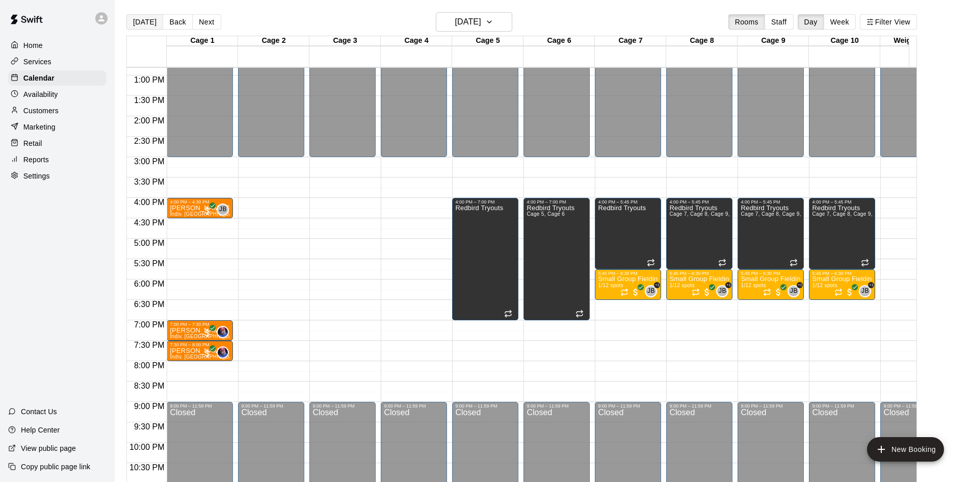
click at [143, 15] on button "[DATE]" at bounding box center [144, 21] width 37 height 15
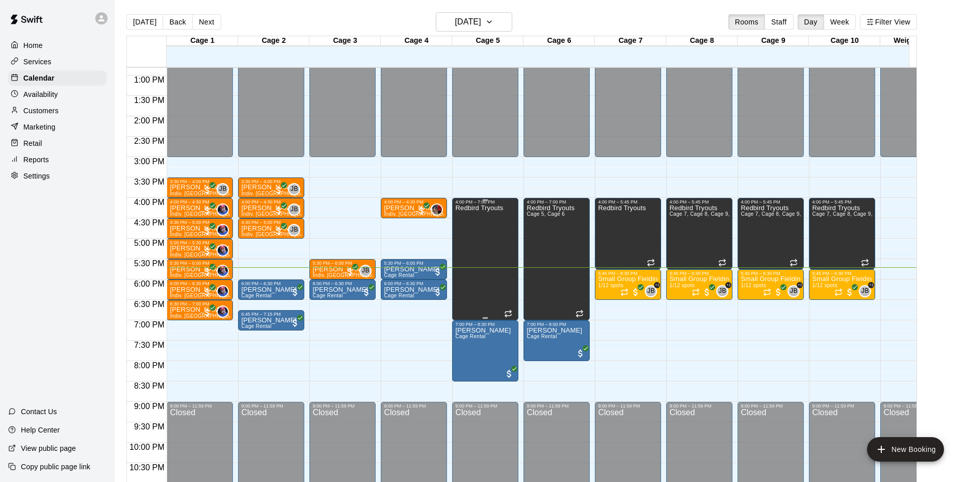
click at [486, 291] on div "Redbird Tryouts" at bounding box center [479, 445] width 48 height 482
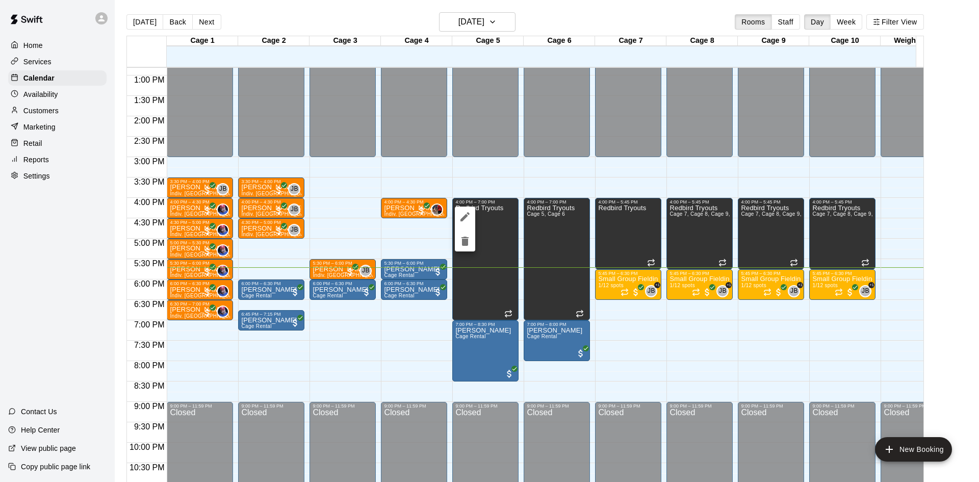
click at [501, 23] on div at bounding box center [489, 241] width 979 height 482
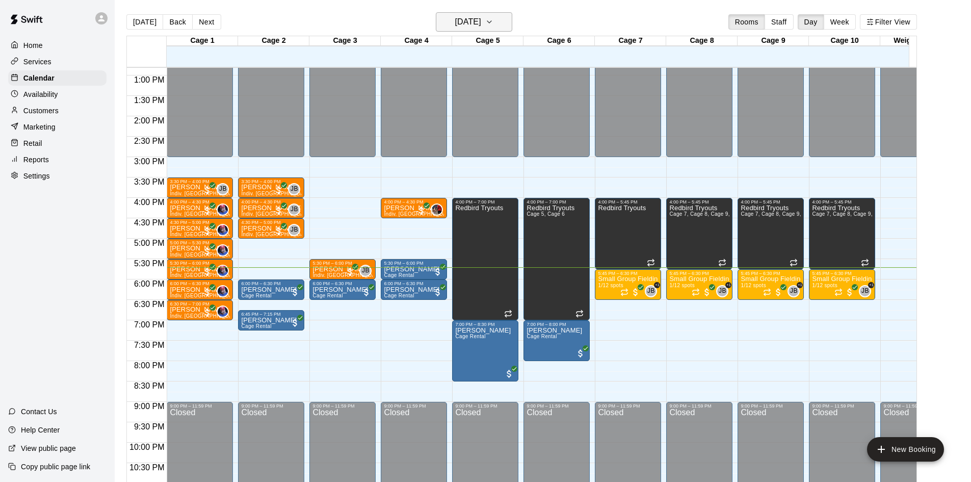
click at [499, 24] on button "[DATE]" at bounding box center [474, 21] width 76 height 19
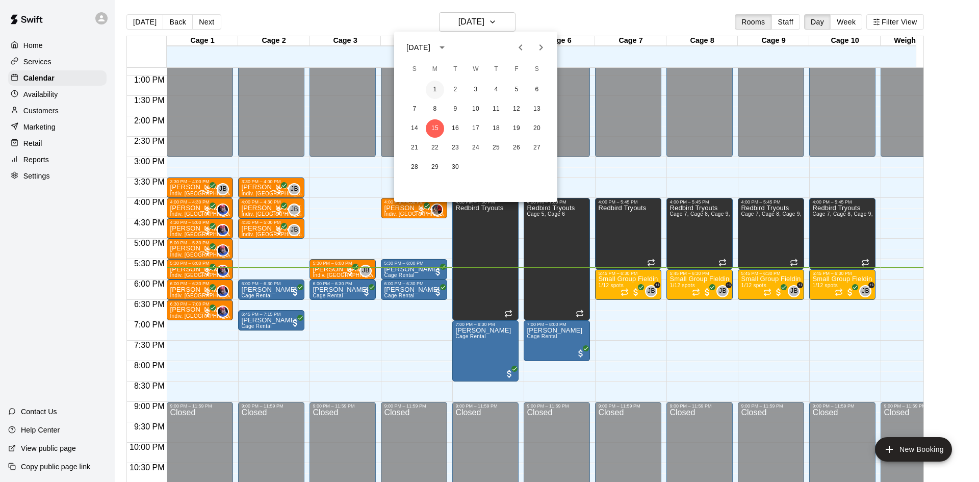
click at [430, 89] on button "1" at bounding box center [435, 90] width 18 height 18
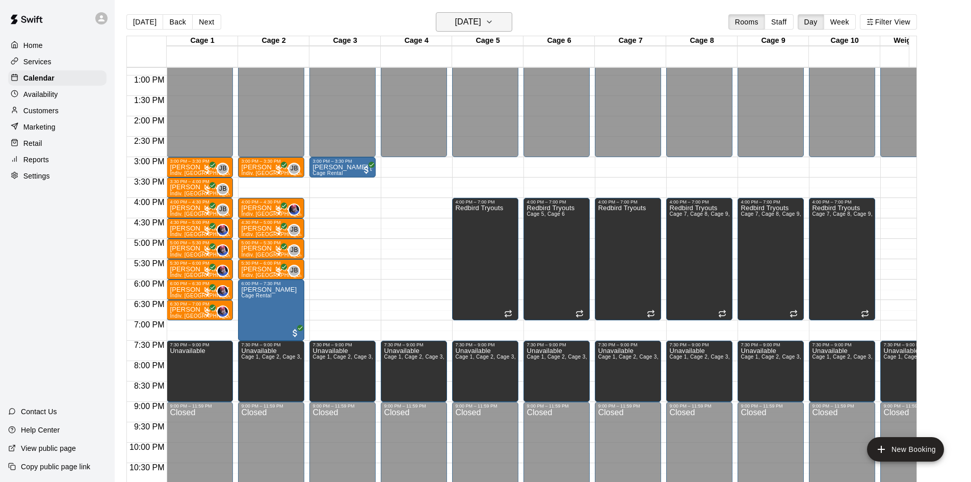
click at [475, 22] on h6 "[DATE]" at bounding box center [468, 22] width 26 height 14
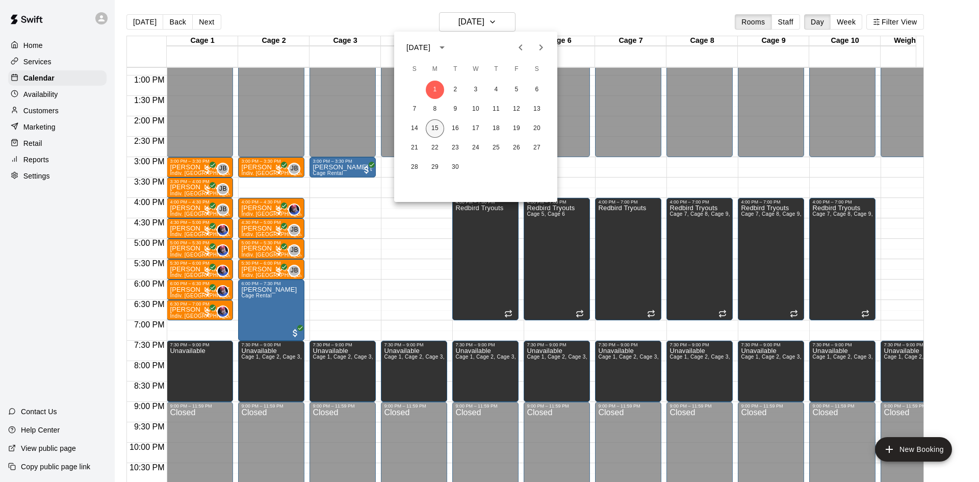
click at [436, 126] on button "15" at bounding box center [435, 128] width 18 height 18
